Goal: Information Seeking & Learning: Learn about a topic

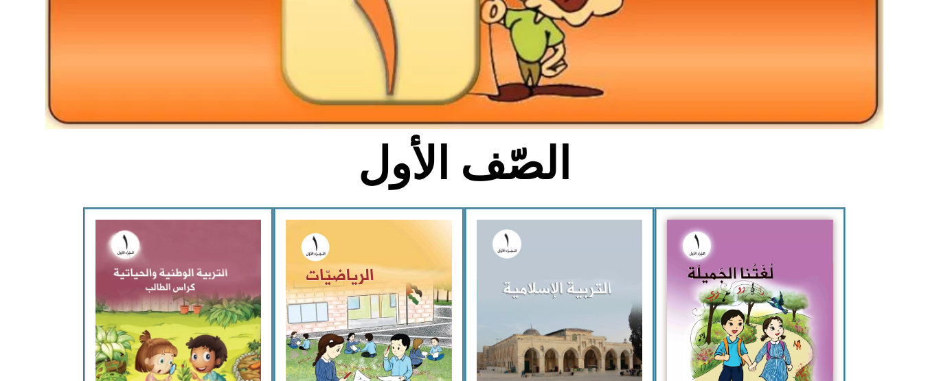
scroll to position [275, 0]
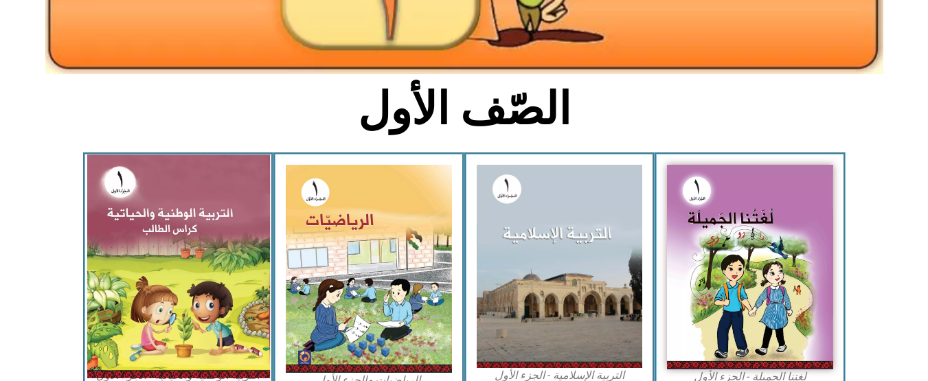
click at [102, 236] on img at bounding box center [178, 266] width 183 height 223
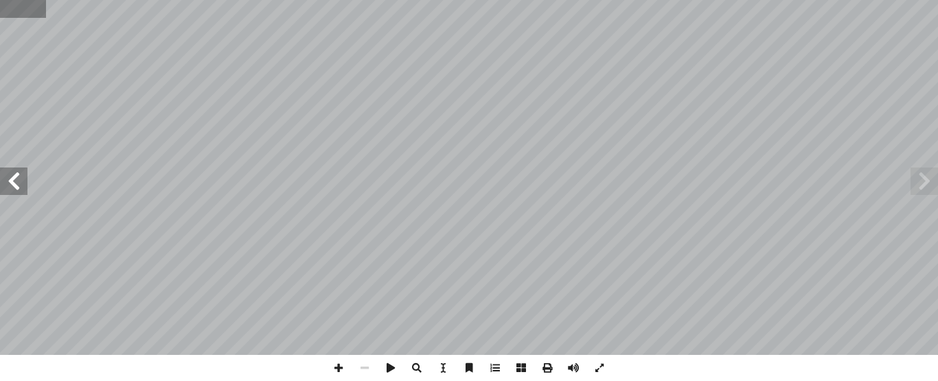
click at [8, 14] on input "text" at bounding box center [23, 9] width 46 height 18
type input "**"
click at [3, 185] on span at bounding box center [13, 181] width 27 height 27
click at [336, 363] on span at bounding box center [338, 368] width 26 height 26
